Goal: Transaction & Acquisition: Purchase product/service

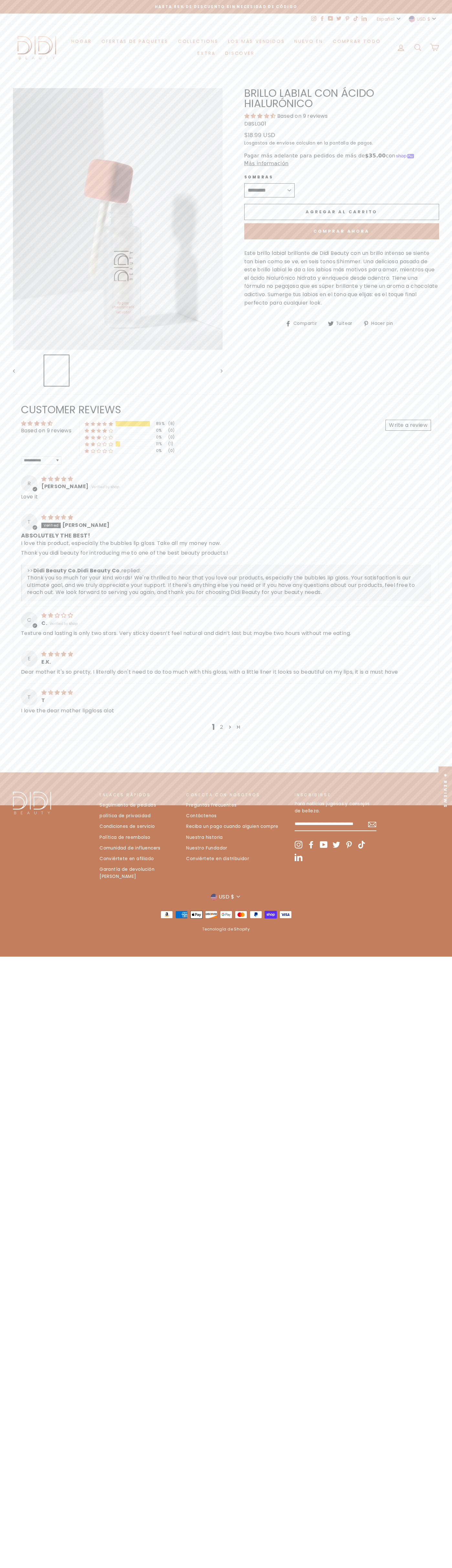
click at [254, 116] on span "4.67 stars" at bounding box center [253, 116] width 7 height 5
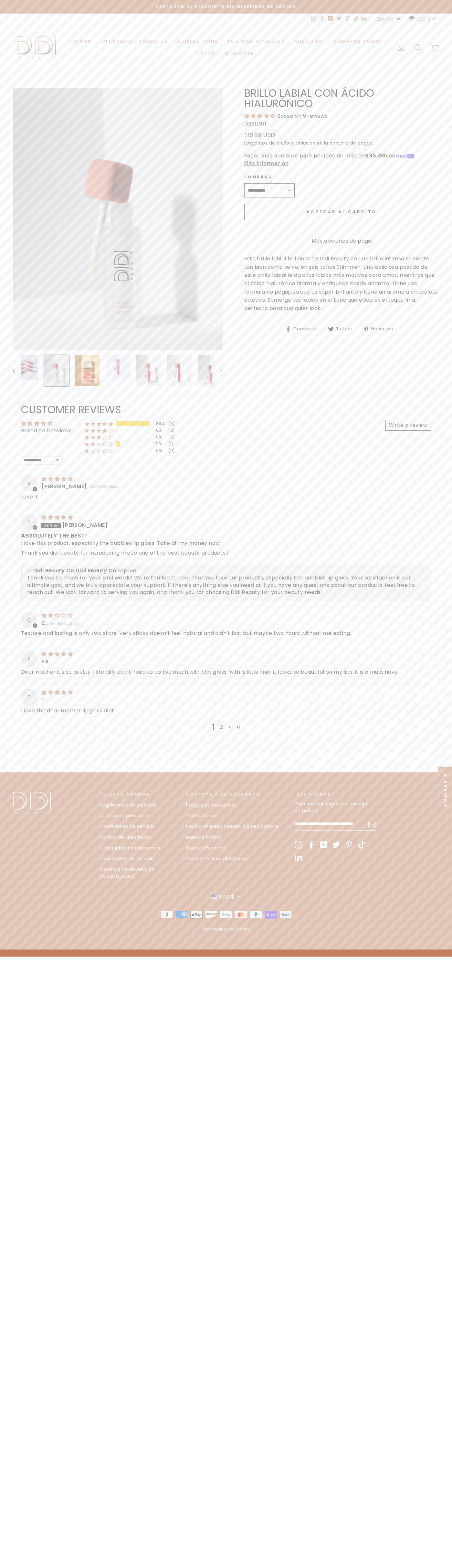
click at [341, 212] on span "Agregar al carrito" at bounding box center [341, 212] width 71 height 6
